Goal: Check status: Check status

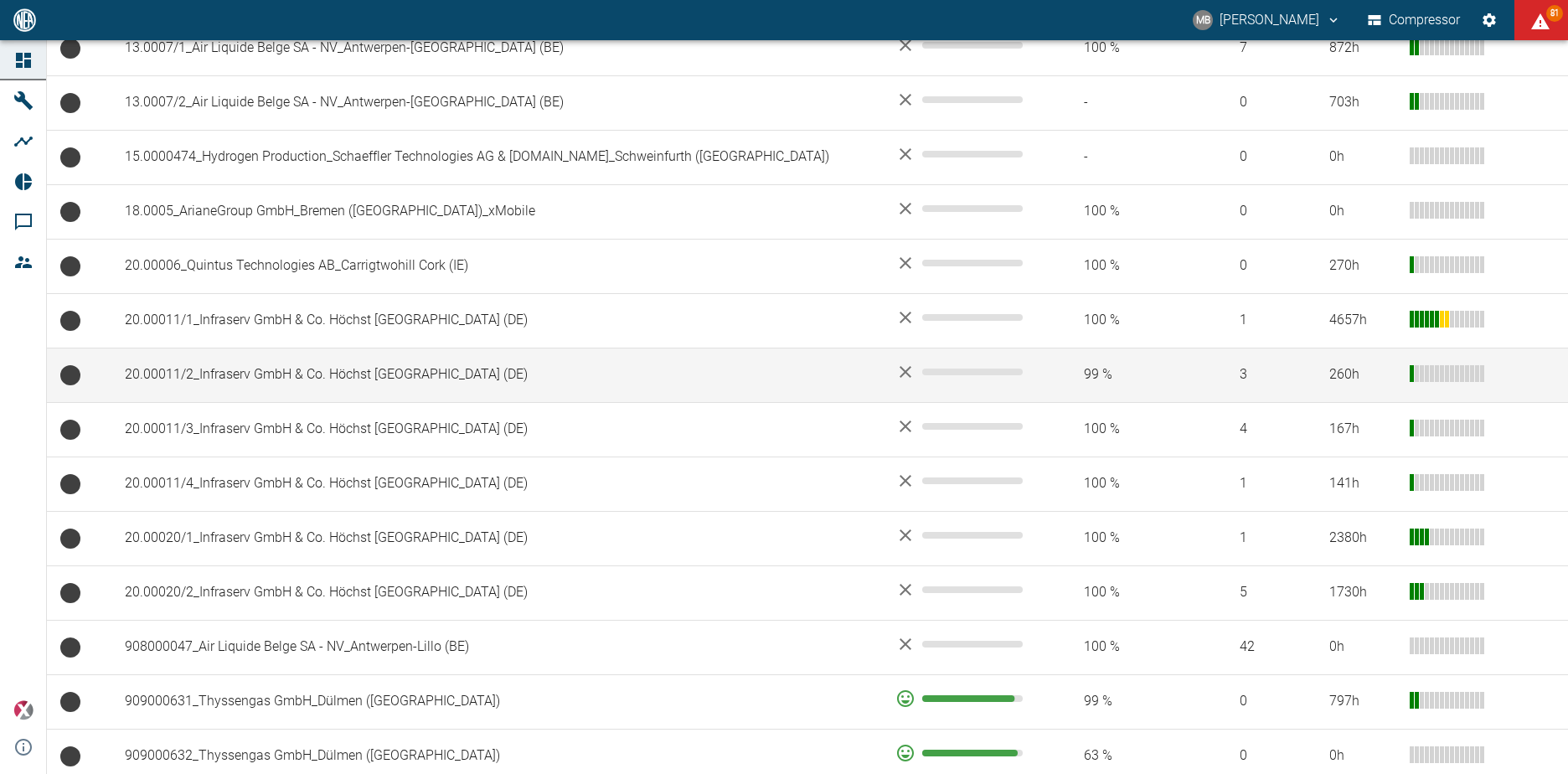
scroll to position [586, 0]
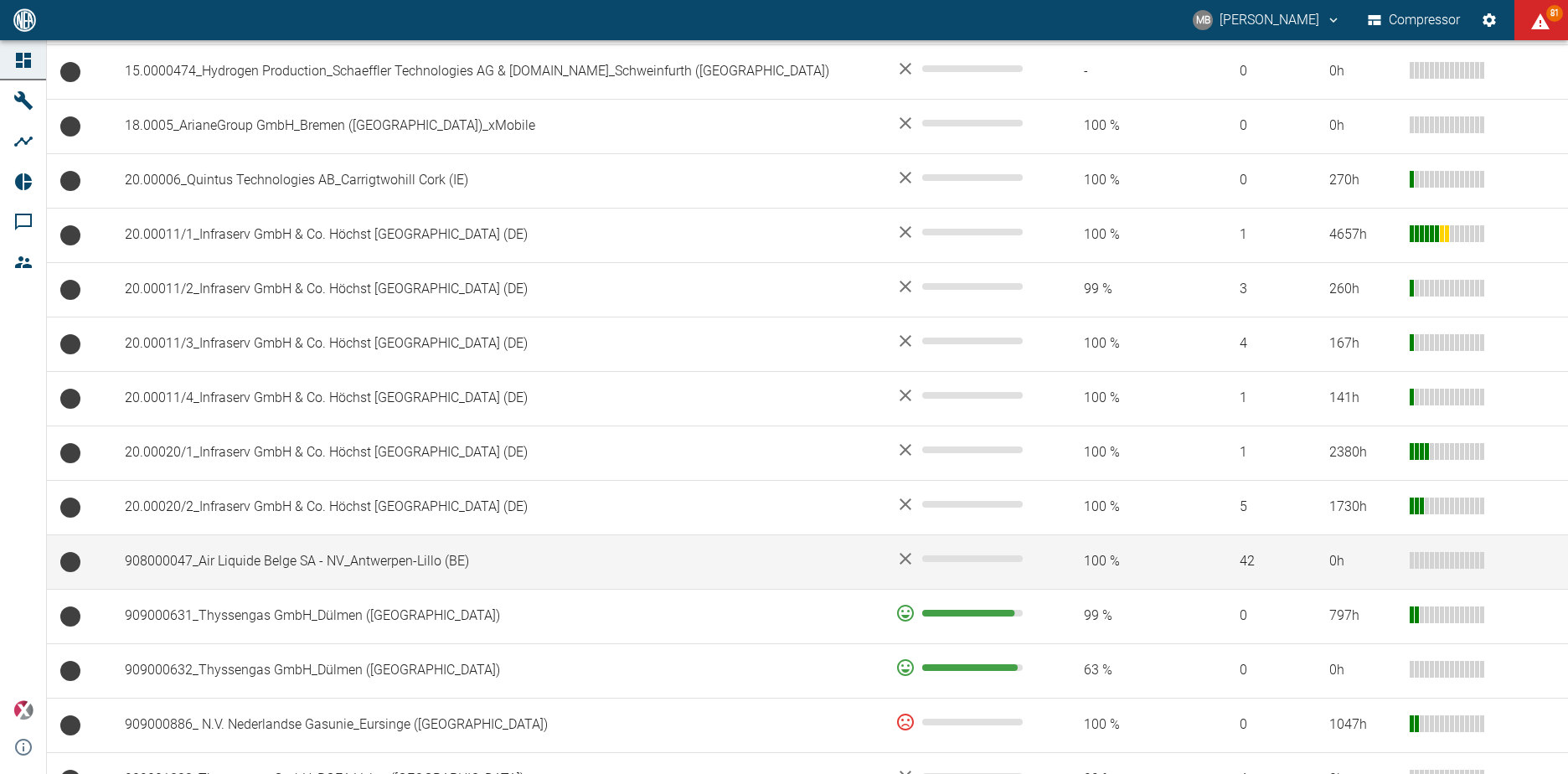
click at [273, 566] on td "908000047_Air Liquide Belge SA - NV_Antwerpen-Lillo (BE)" at bounding box center [497, 562] width 771 height 55
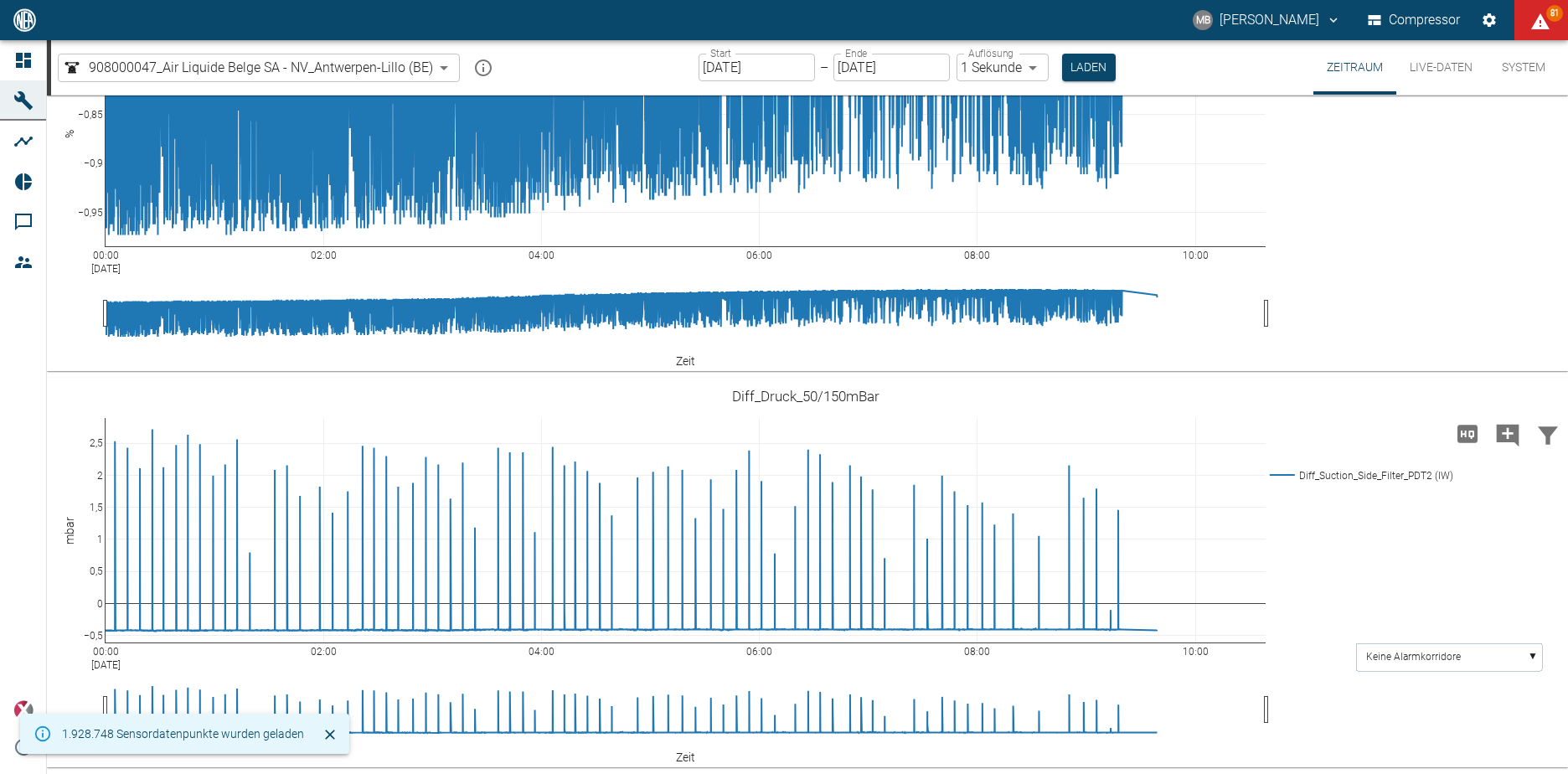
scroll to position [2097, 0]
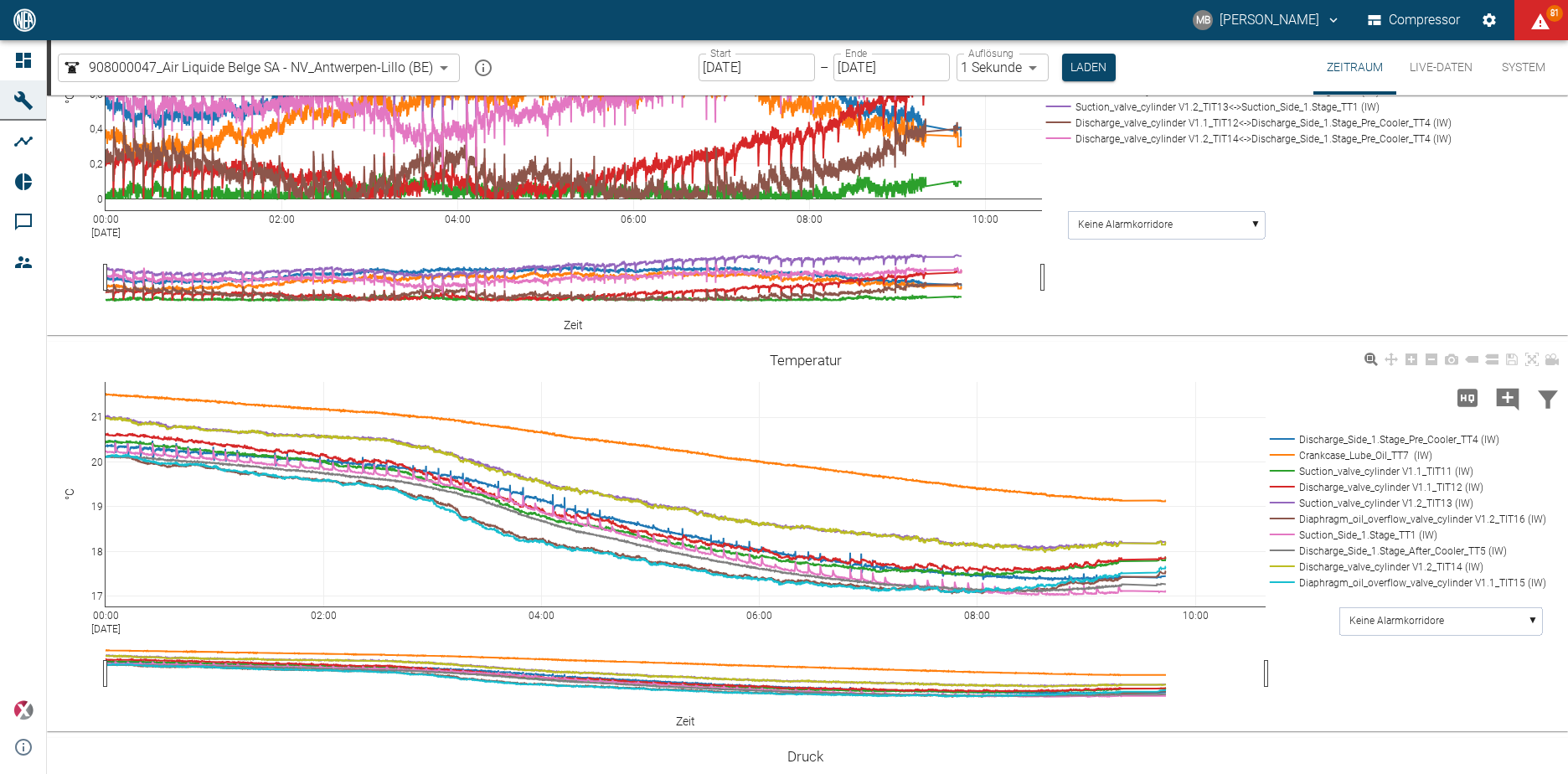
scroll to position [925, 0]
